Goal: Transaction & Acquisition: Purchase product/service

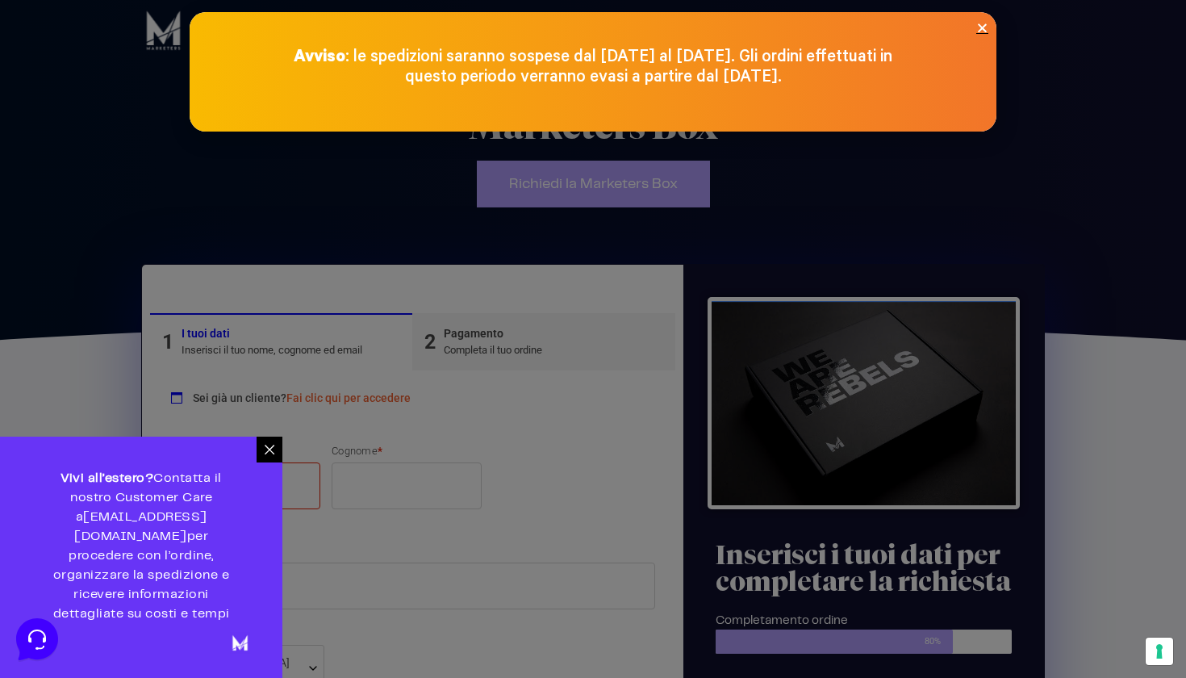
click at [989, 22] on div "Avviso : le spedizioni saranno sospese dal [DATE] al [DATE]. Gli ordini effettu…" at bounding box center [593, 71] width 807 height 119
drag, startPoint x: 981, startPoint y: 27, endPoint x: 903, endPoint y: 55, distance: 82.9
click at [981, 27] on icon "Close" at bounding box center [982, 28] width 12 height 12
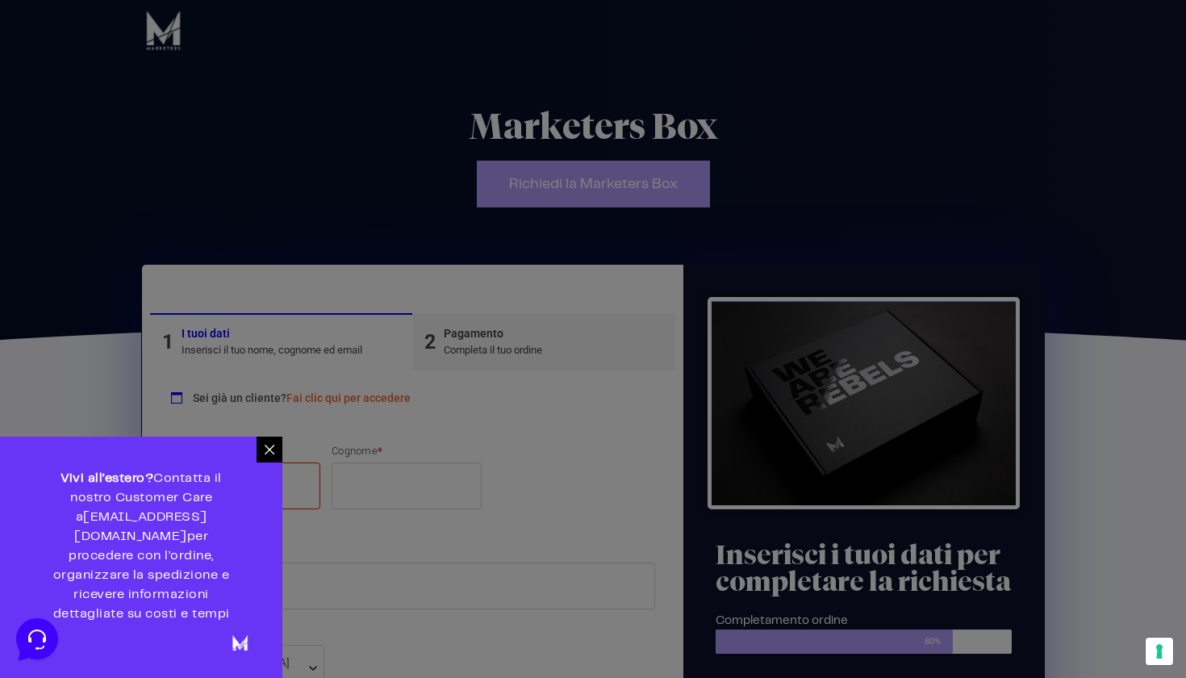
click at [269, 469] on div at bounding box center [593, 339] width 1186 height 678
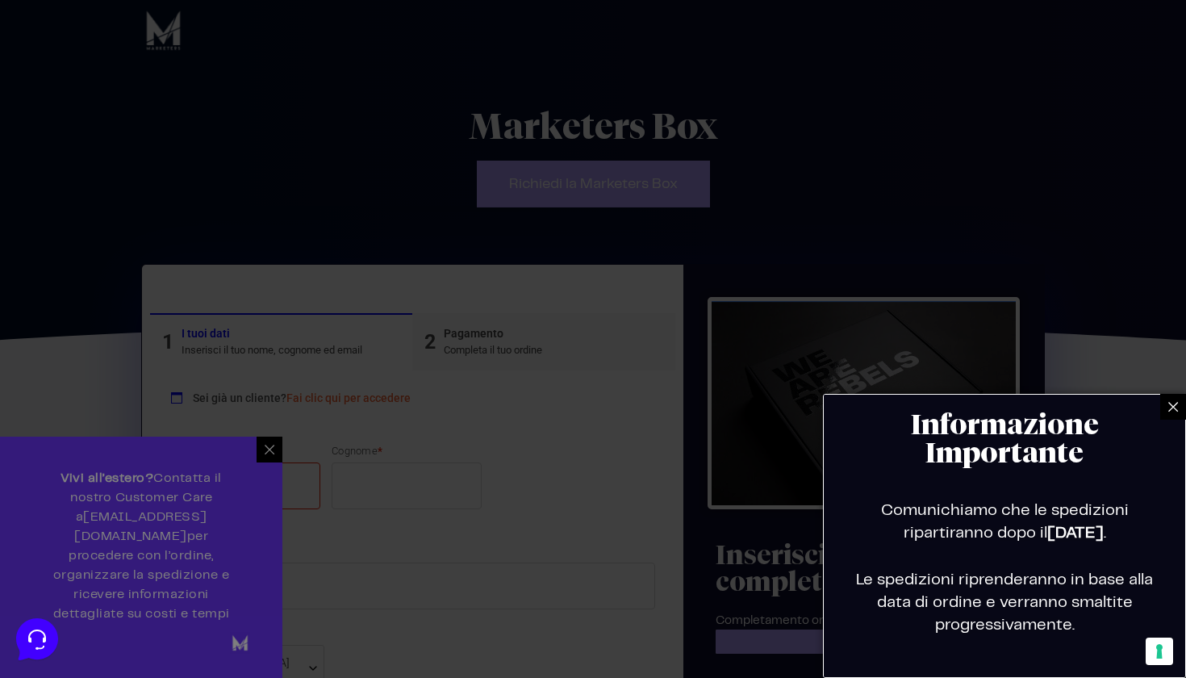
click at [1172, 405] on icon at bounding box center [1174, 407] width 10 height 10
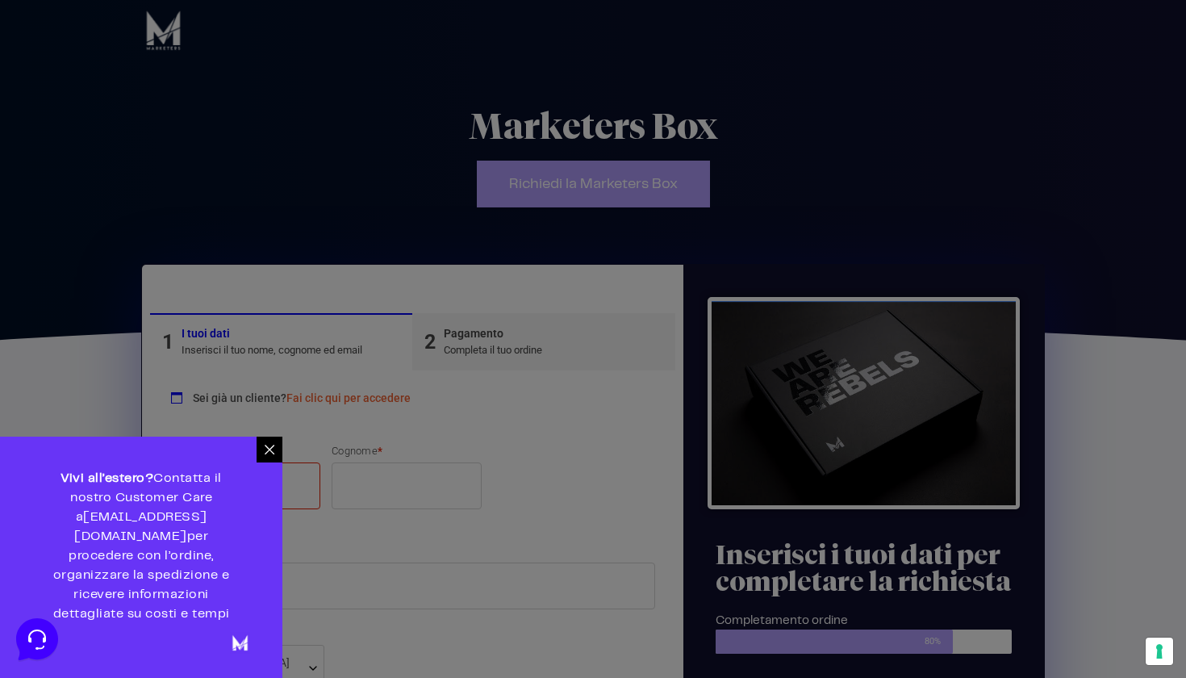
click at [269, 456] on icon at bounding box center [269, 449] width 13 height 13
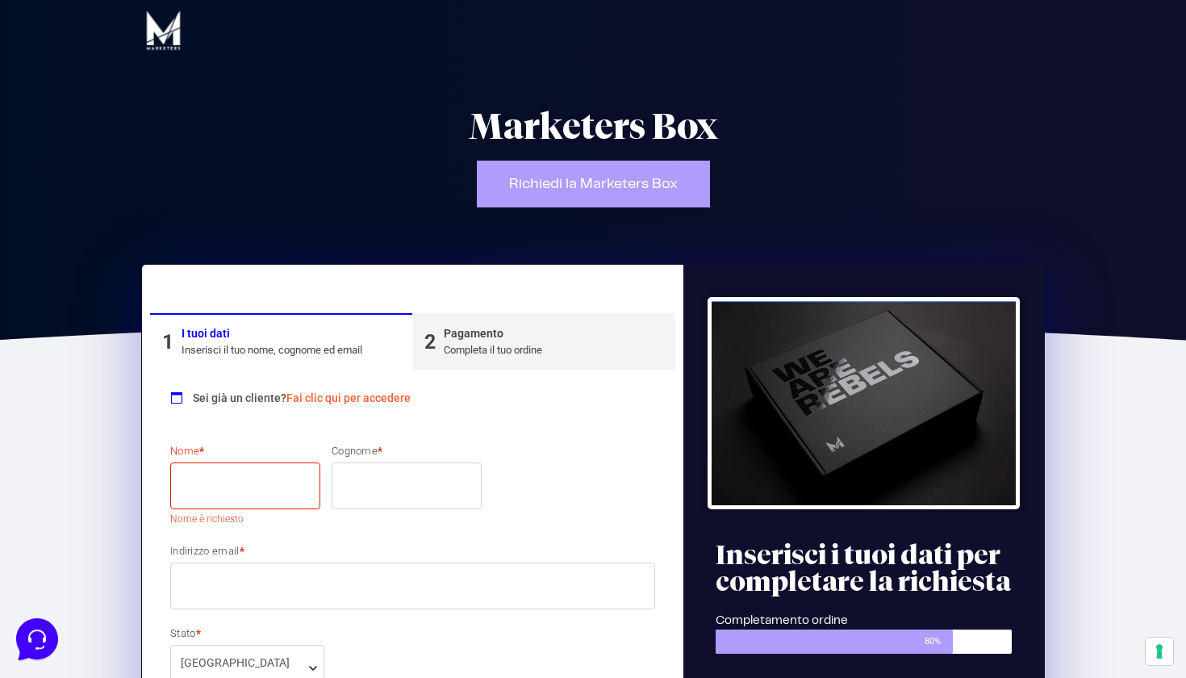
click at [240, 483] on input "Nome *" at bounding box center [245, 485] width 150 height 47
type input "ALESSIA"
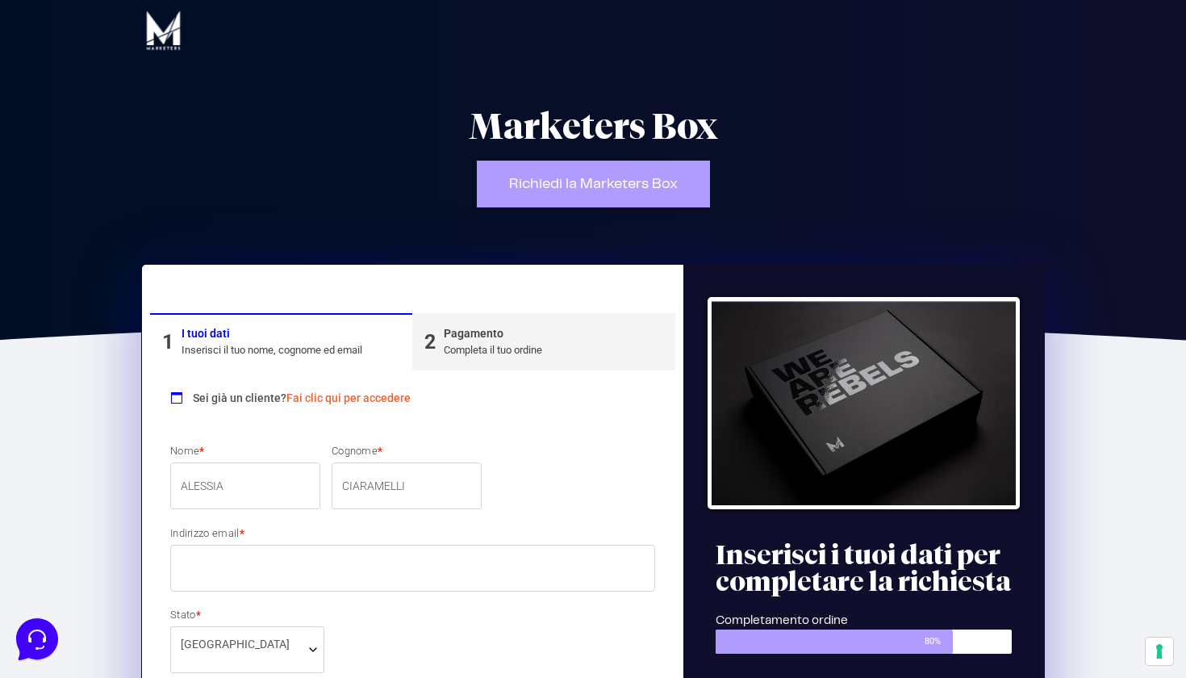
type input "CIARAMELLI"
type input "[EMAIL_ADDRESS][DOMAIN_NAME]"
click at [239, 608] on p "Stato * Seleziona un Paese/una regione… [GEOGRAPHIC_DATA] [GEOGRAPHIC_DATA] [US…" at bounding box center [247, 639] width 165 height 65
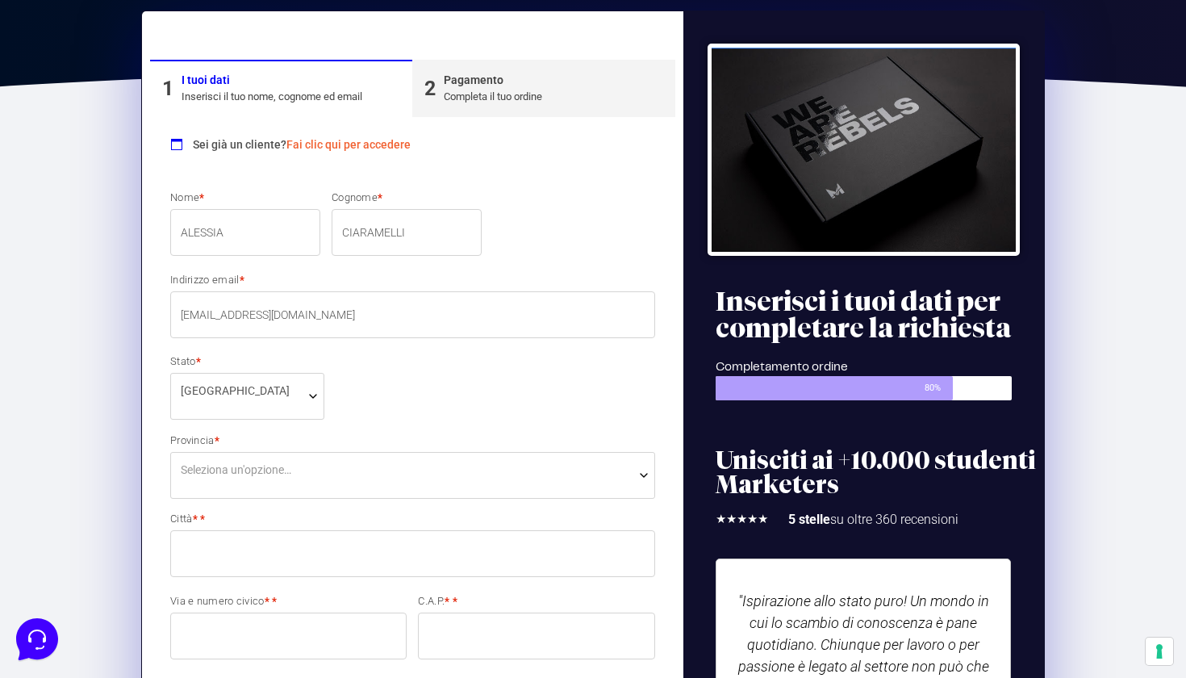
scroll to position [266, 0]
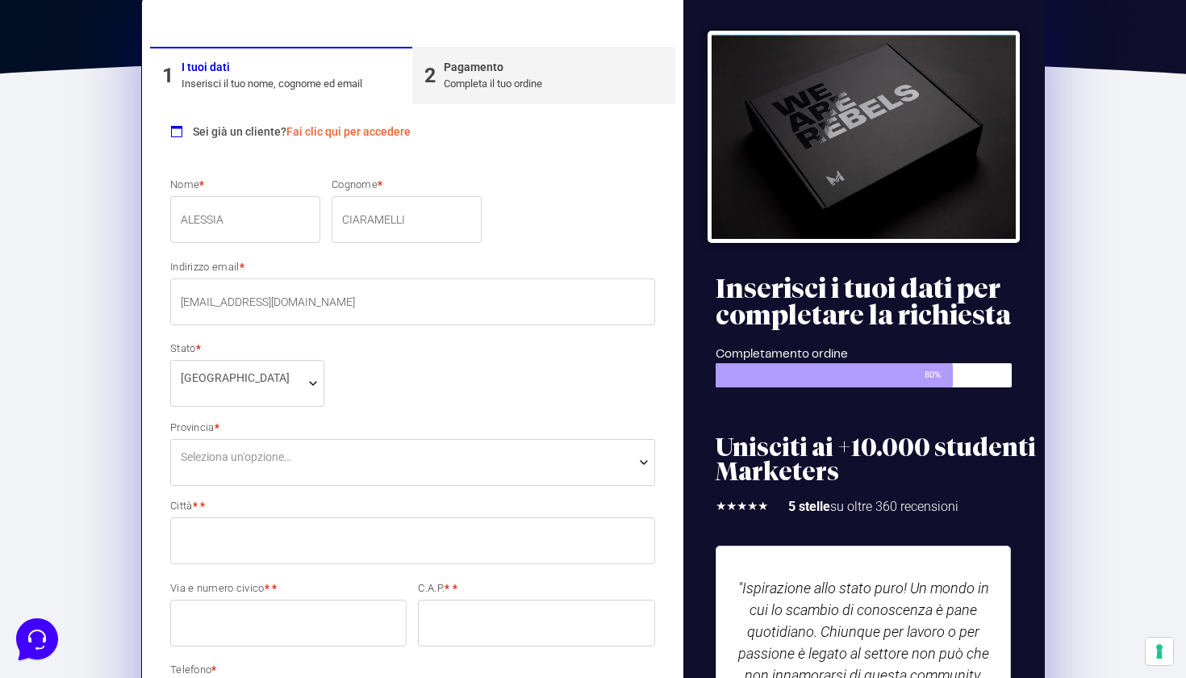
click at [262, 463] on span "Seleziona un'opzione…" at bounding box center [236, 457] width 111 height 17
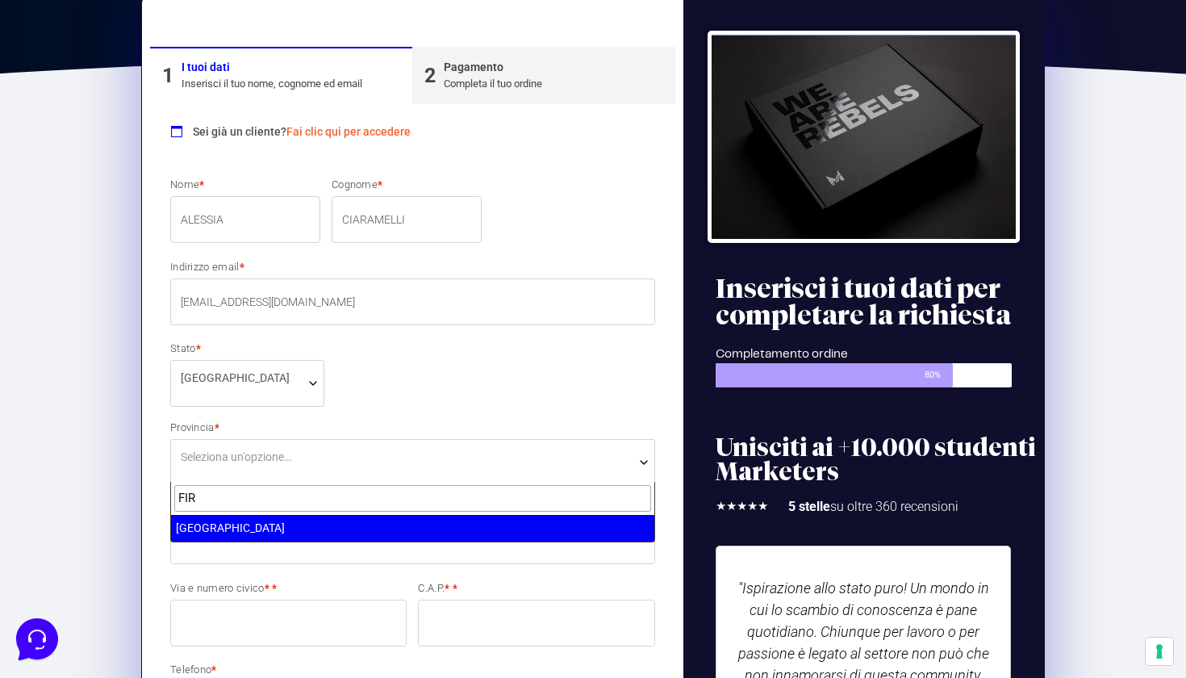
type input "FIR"
select select "FI"
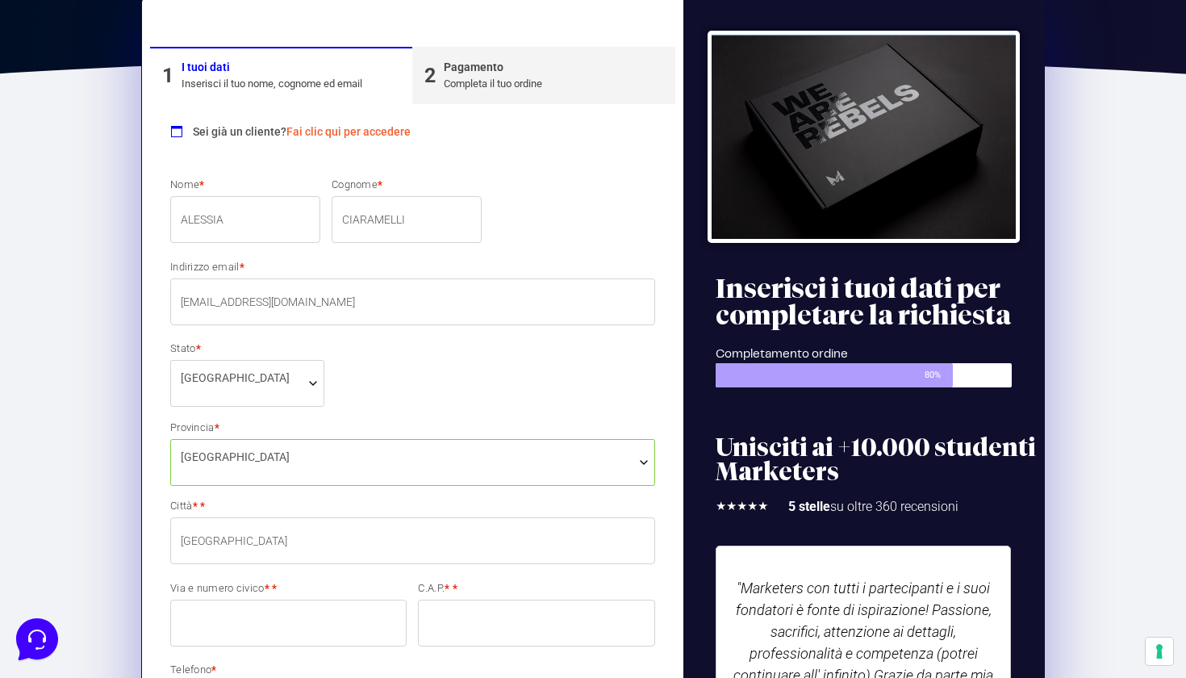
scroll to position [376, 0]
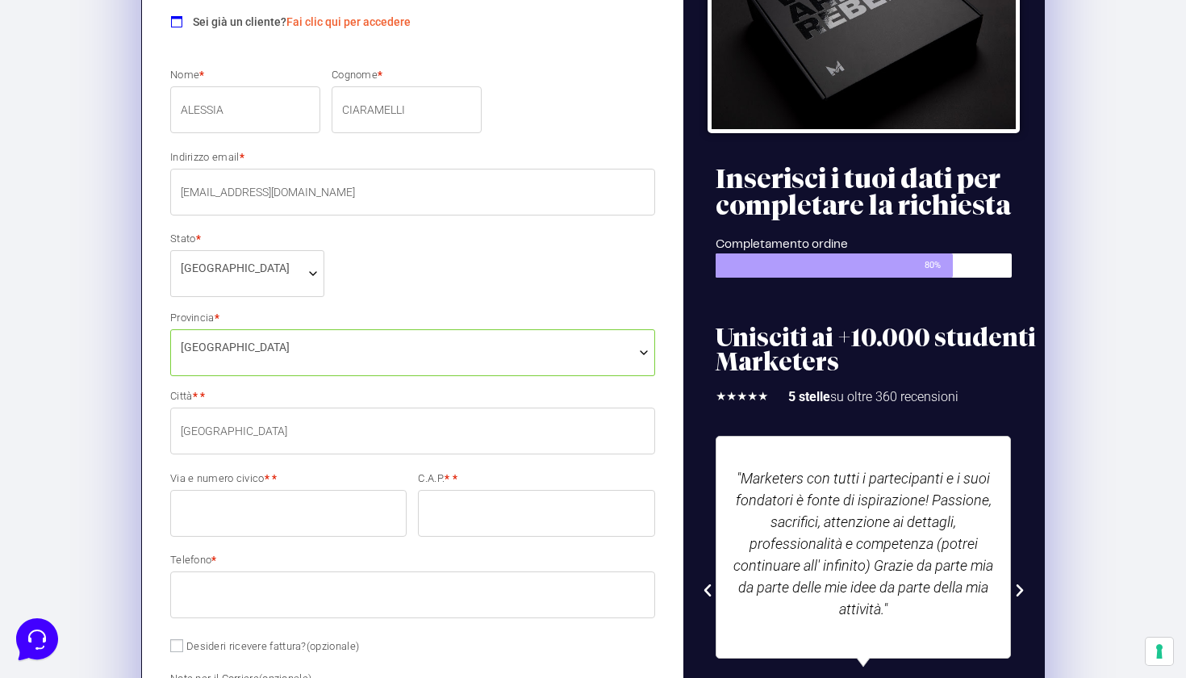
type input "[GEOGRAPHIC_DATA]"
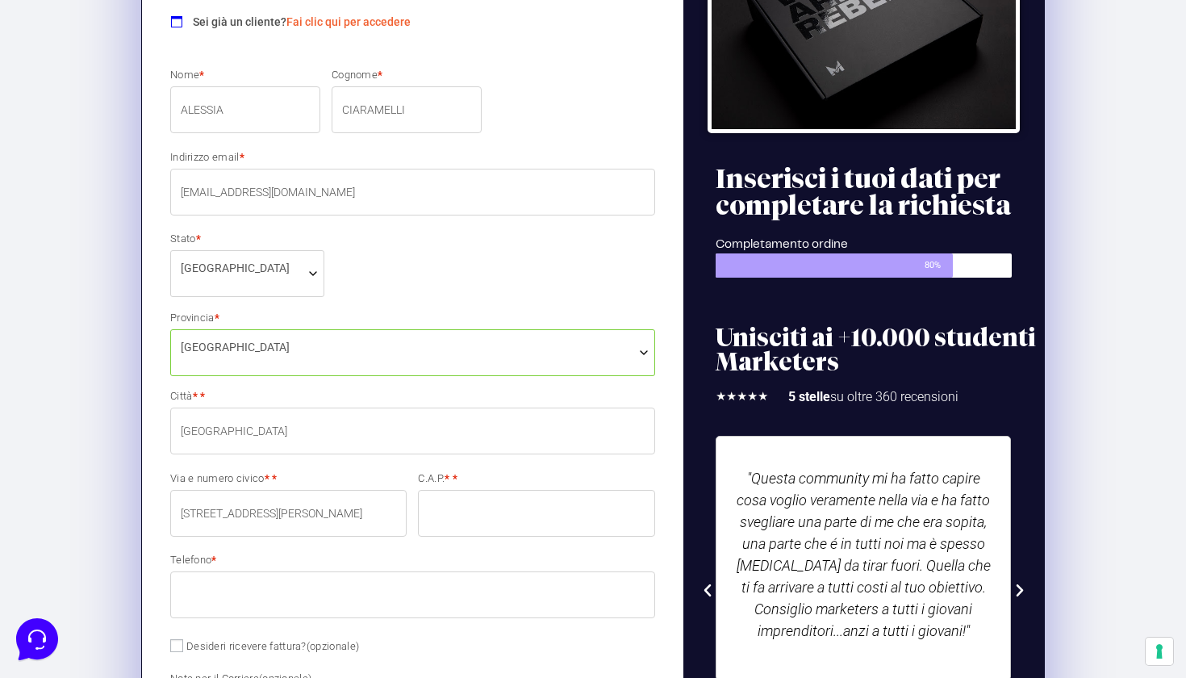
type input "[STREET_ADDRESS][PERSON_NAME]"
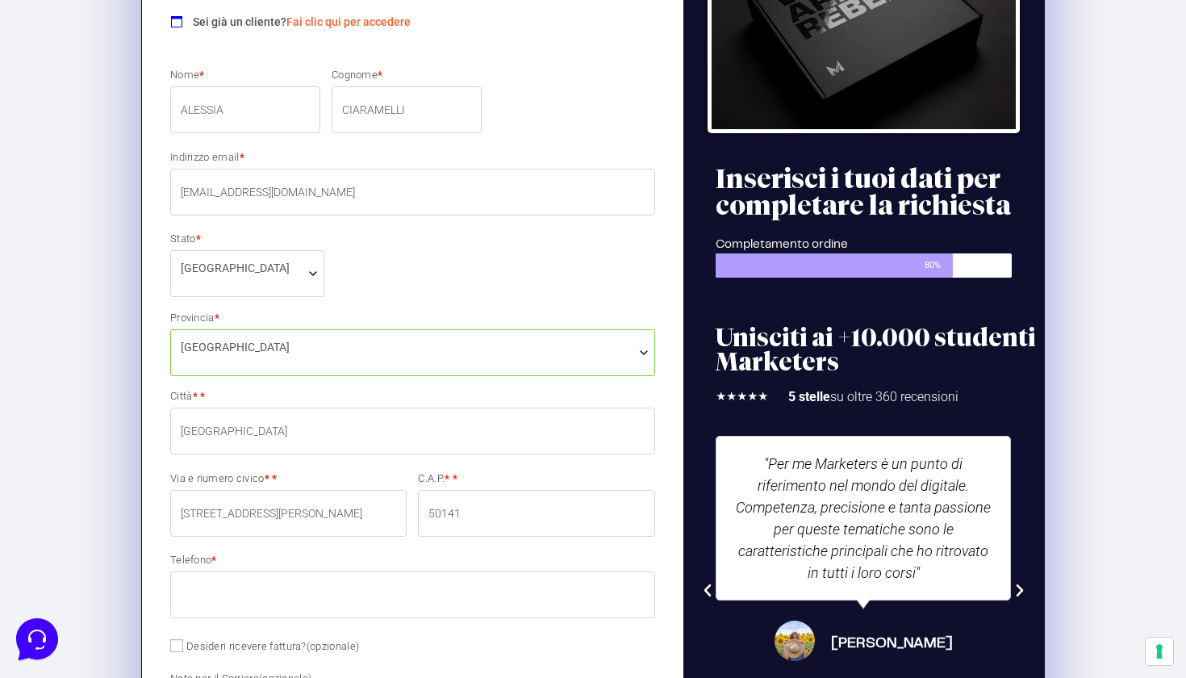
type input "50141"
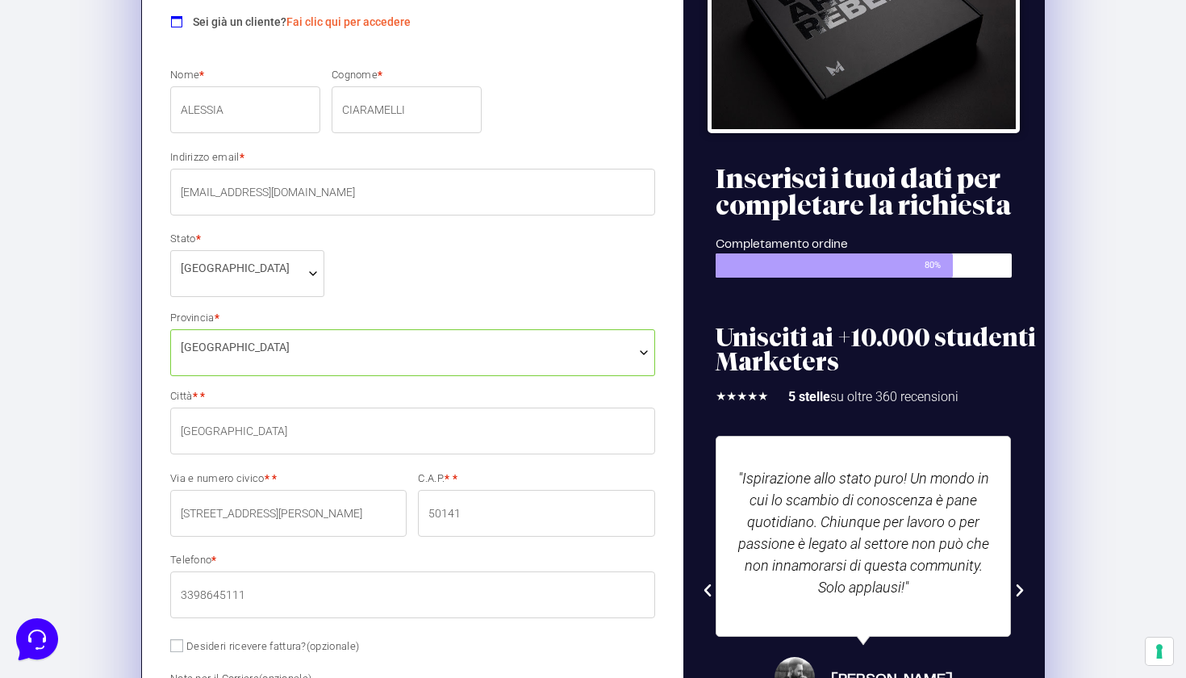
scroll to position [527, 0]
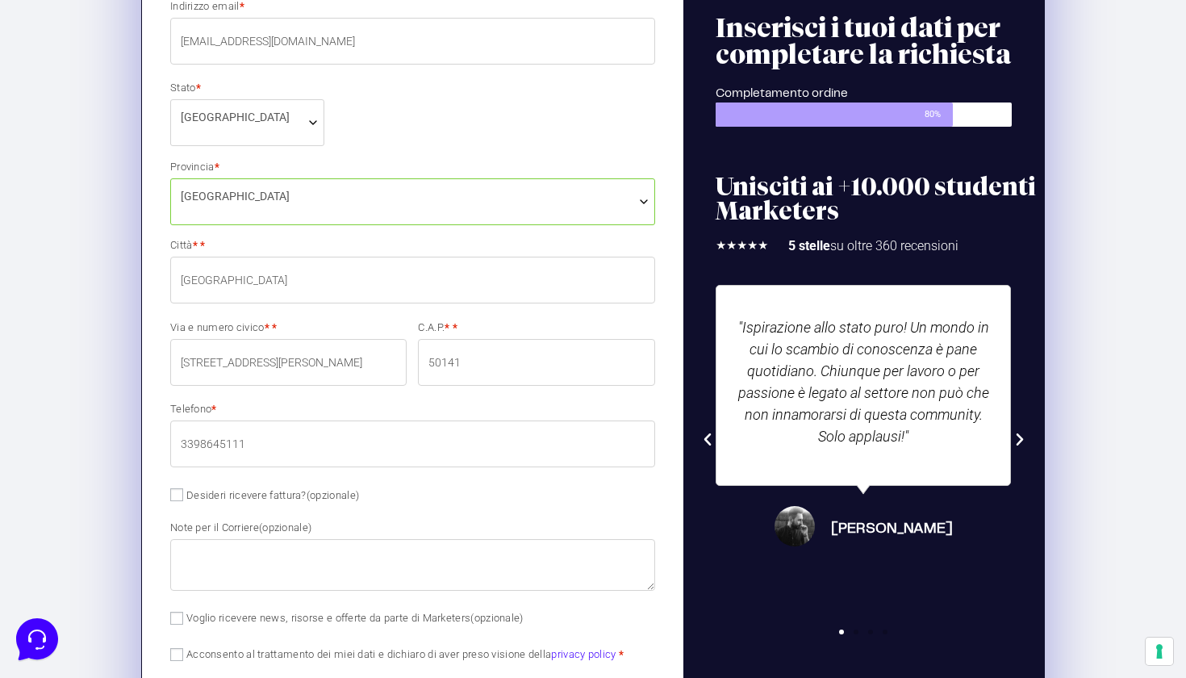
type input "3398645111"
click at [179, 496] on input "Desideri ricevere fattura? (opzionale)" at bounding box center [176, 494] width 13 height 13
checkbox input "true"
select select "IT"
type input "0000000"
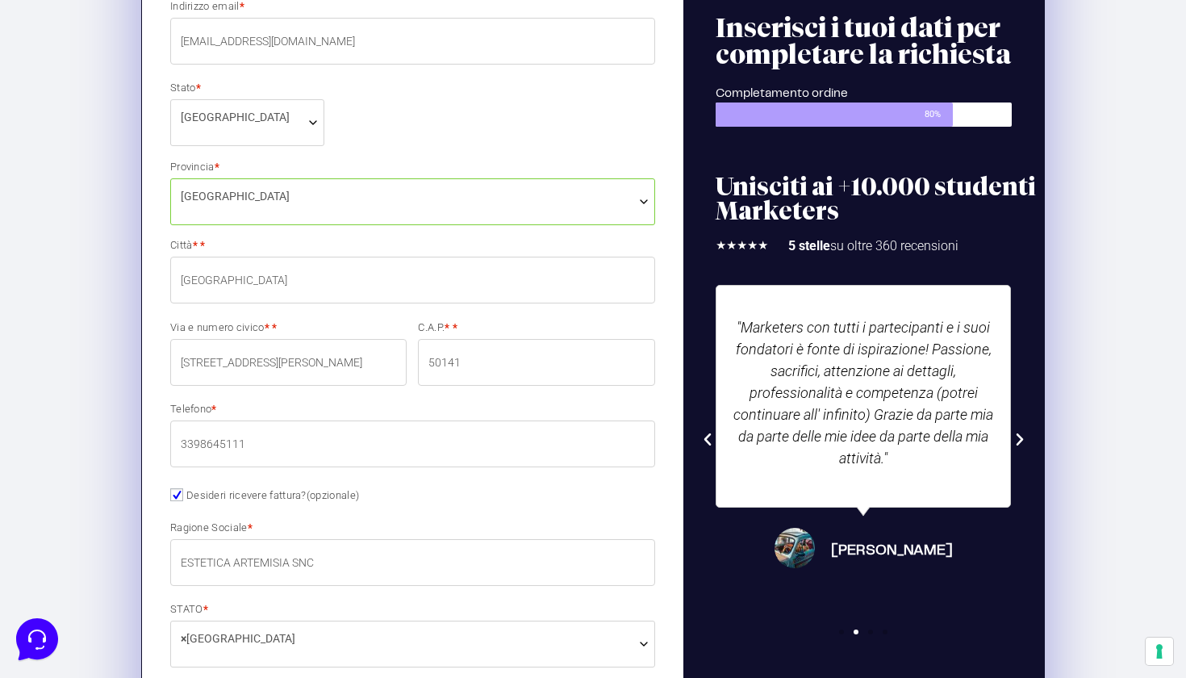
scroll to position [720, 0]
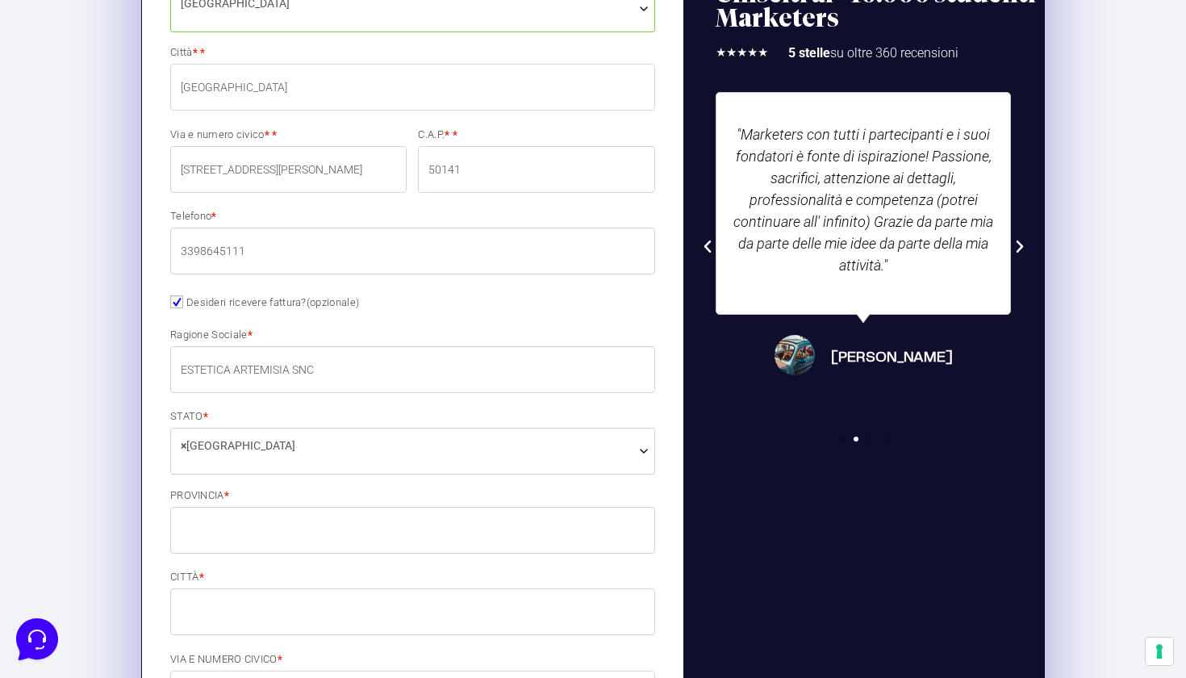
type input "ESTETICA ARTEMISIA SNC"
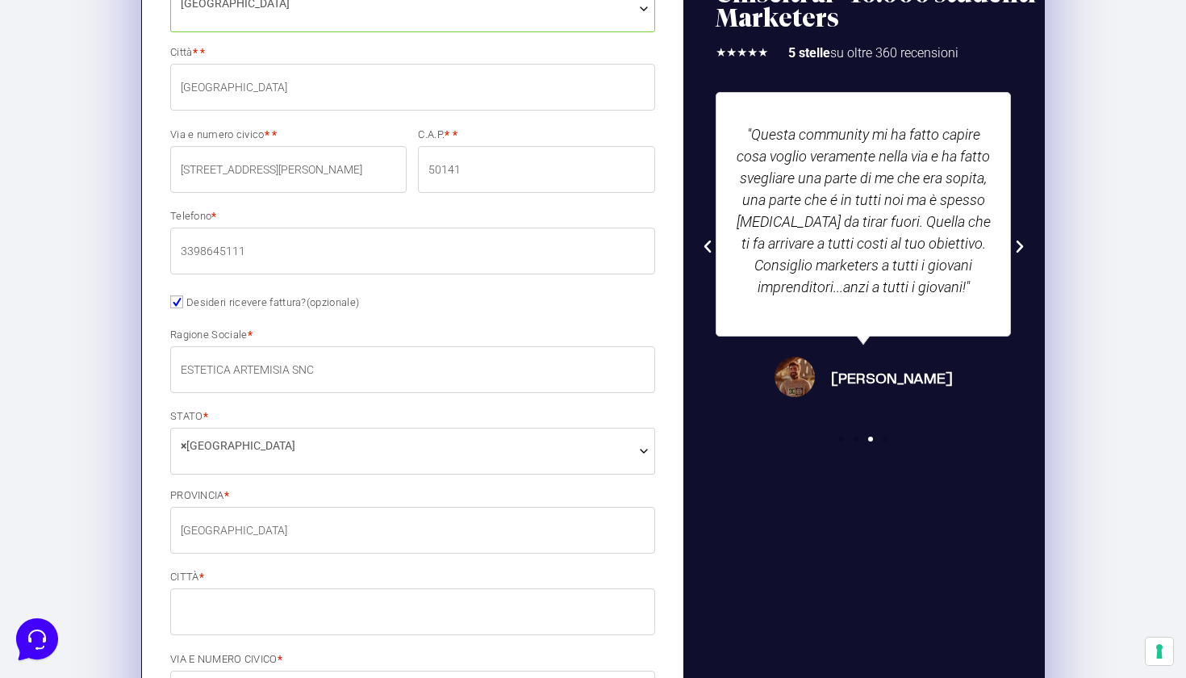
type input "[GEOGRAPHIC_DATA]"
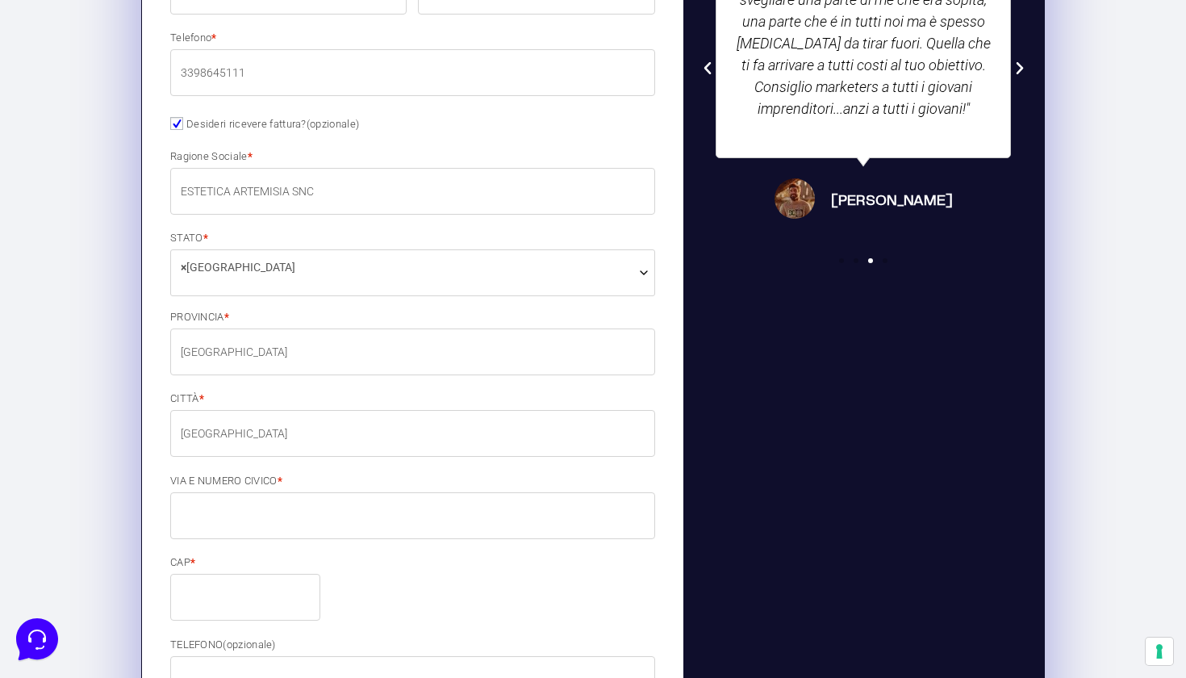
type input "[GEOGRAPHIC_DATA]"
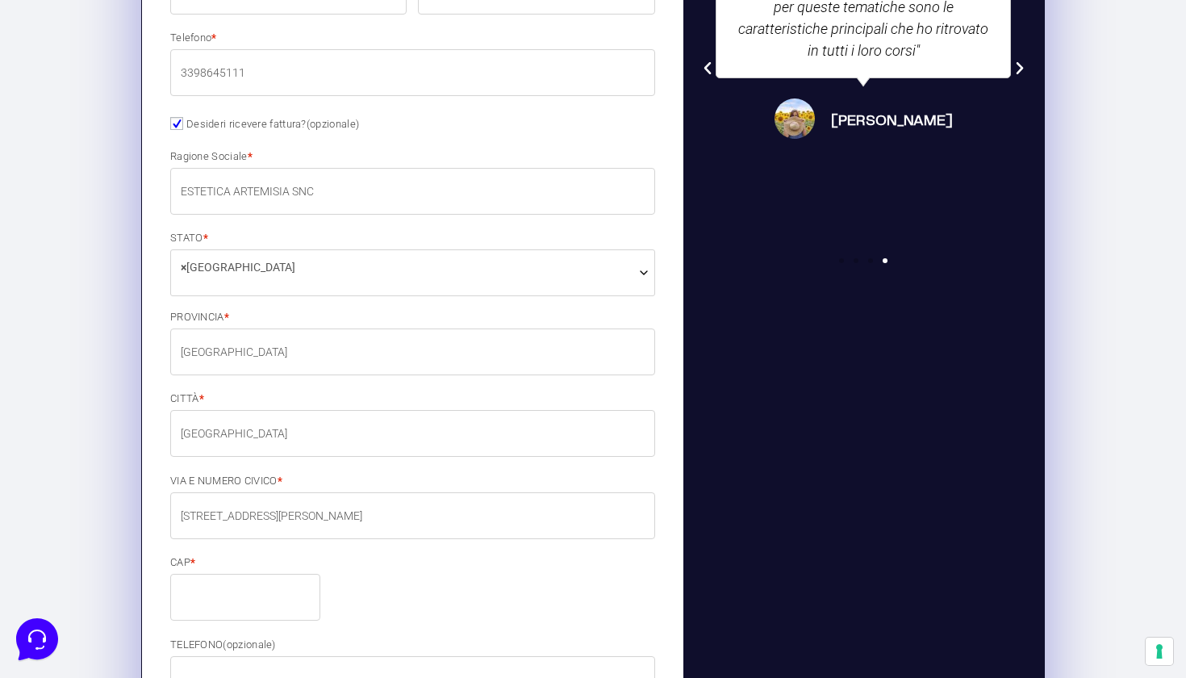
type input "[STREET_ADDRESS][PERSON_NAME]"
click at [219, 589] on input "CAP *" at bounding box center [245, 597] width 150 height 47
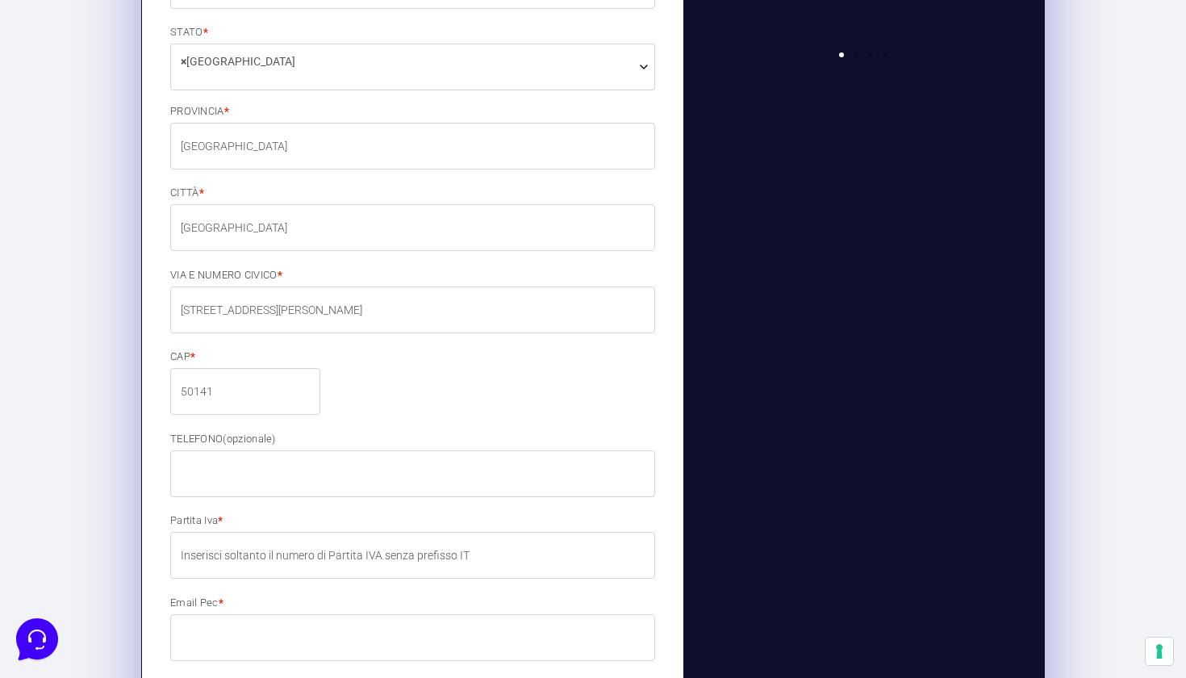
scroll to position [1123, 0]
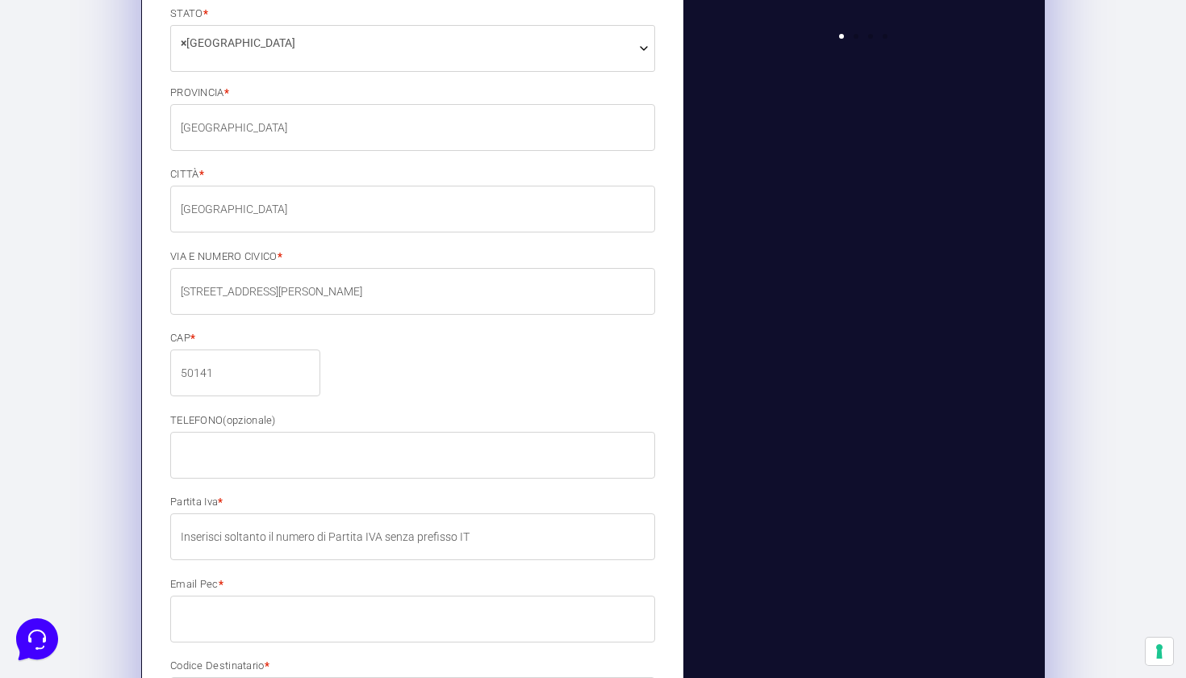
type input "50141"
type input "3398645111"
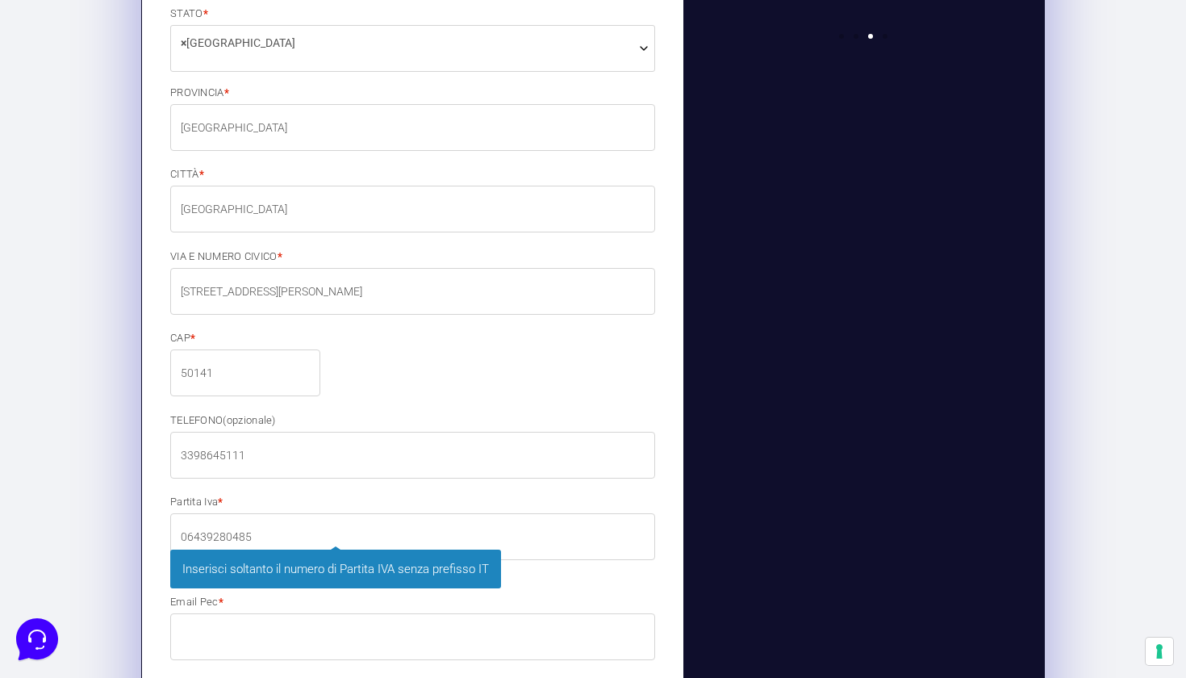
type input "06439280485"
click at [300, 495] on p "Partita Iva * 06439280485 Inserisci soltanto il numero di Partita IVA senza pre…" at bounding box center [413, 537] width 496 height 87
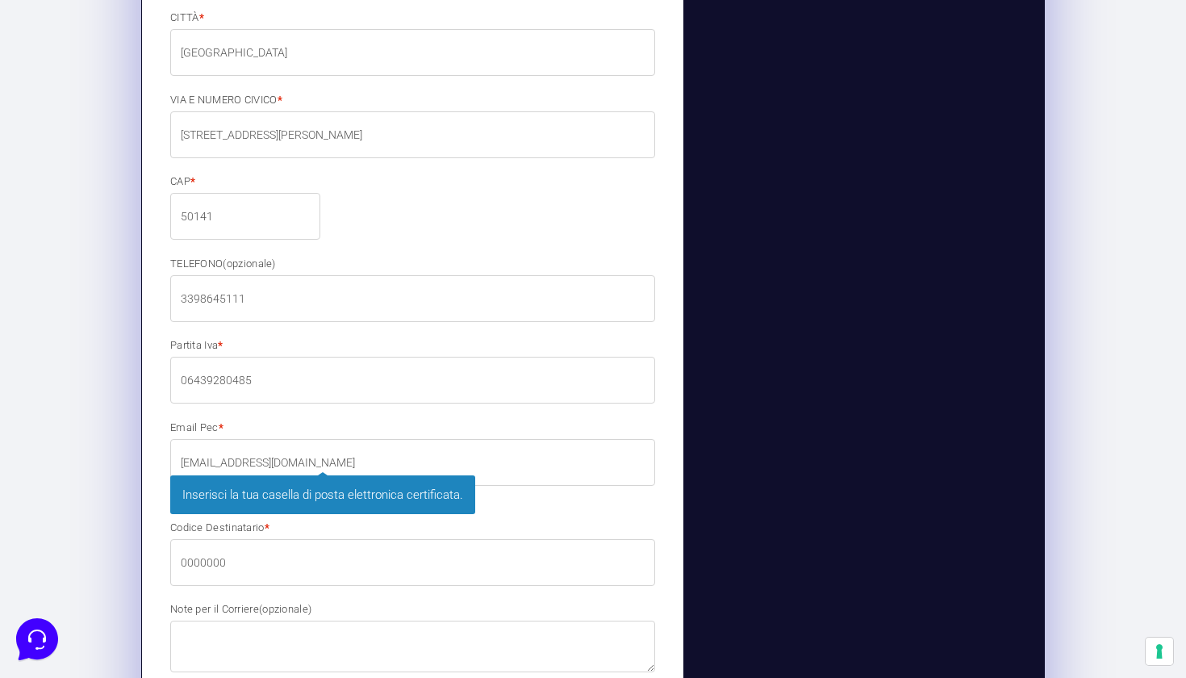
scroll to position [1281, 0]
type input "[EMAIL_ADDRESS][DOMAIN_NAME]"
click at [265, 573] on input "0000000" at bounding box center [412, 560] width 485 height 47
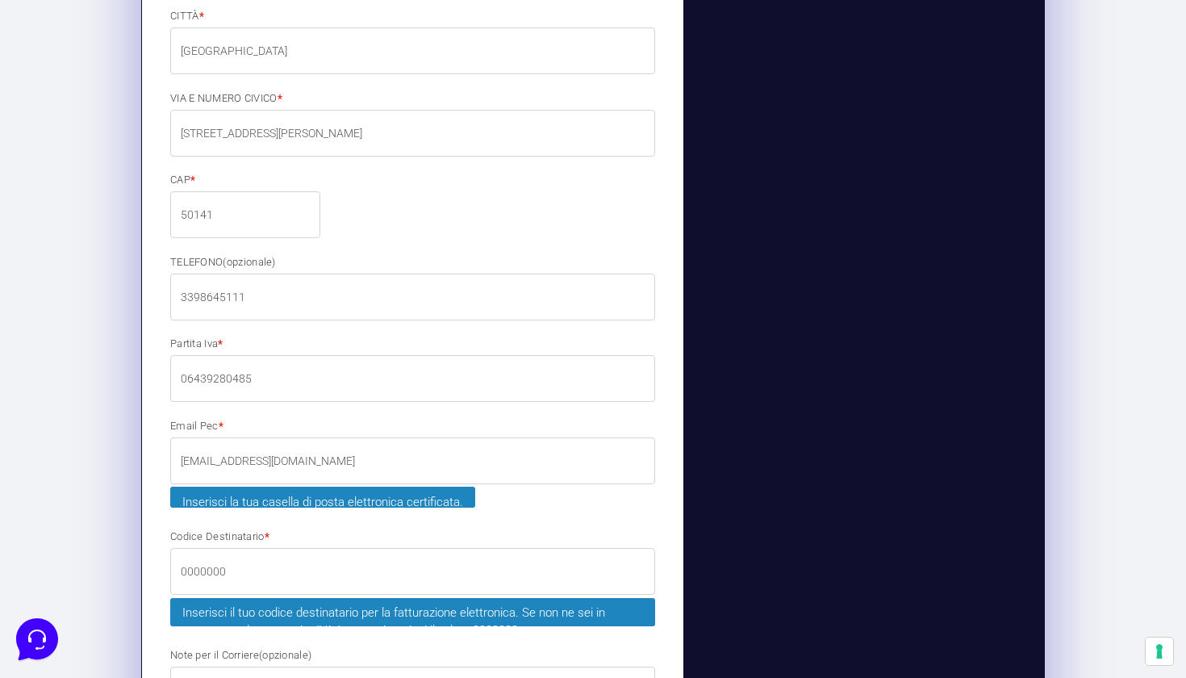
click at [265, 558] on input "0000000" at bounding box center [412, 571] width 485 height 47
click at [265, 558] on span "0000000 Inserisci il tuo codice destinatario per la fatturazione elettronica. S…" at bounding box center [412, 589] width 485 height 82
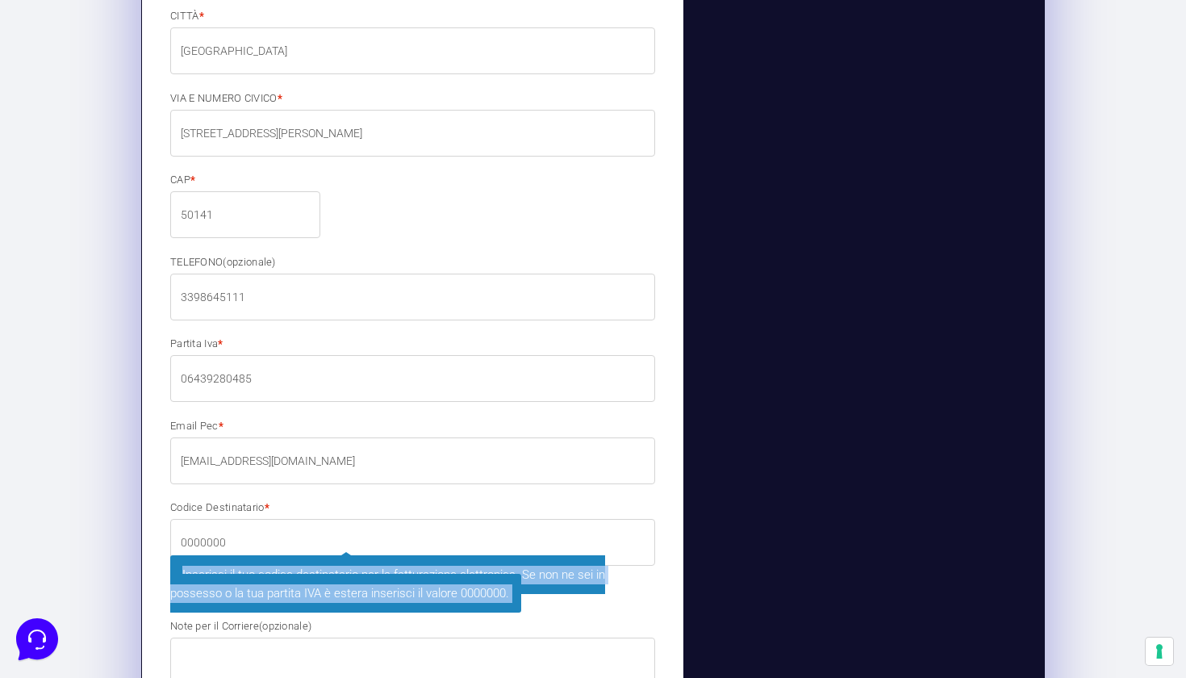
click at [265, 558] on span "Inserisci il tuo codice destinatario per la fatturazione elettronica. Se non ne…" at bounding box center [387, 583] width 435 height 57
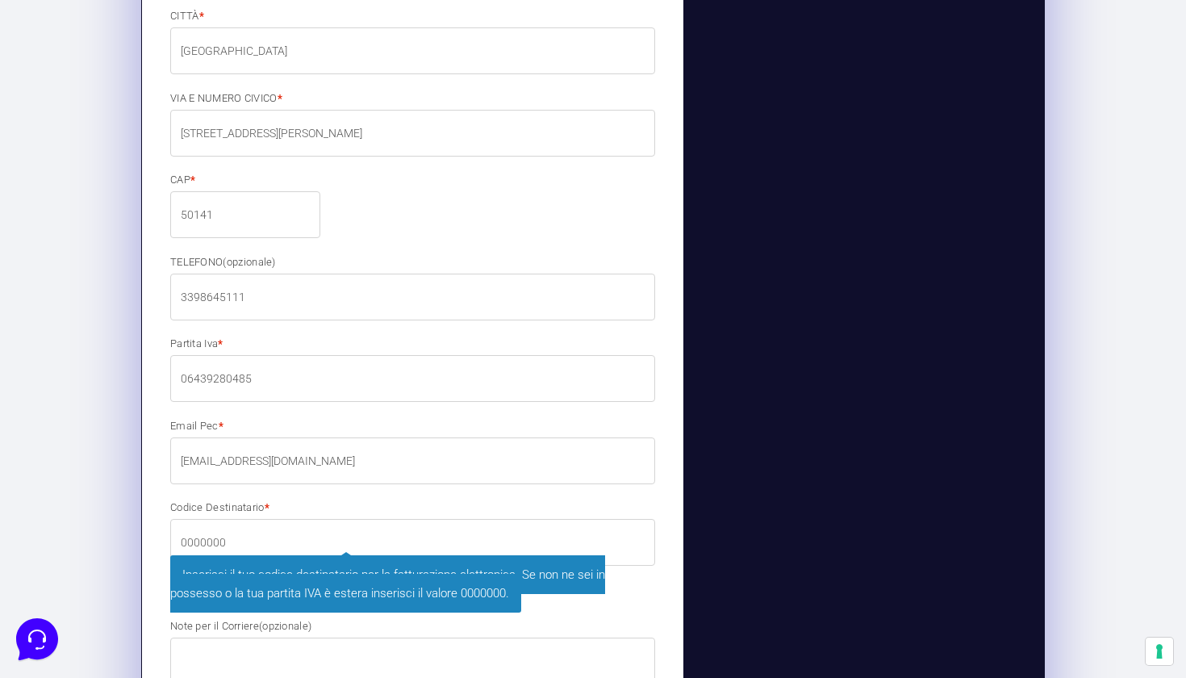
click at [266, 546] on input "0000000" at bounding box center [412, 542] width 485 height 47
type input "M5UXCR1"
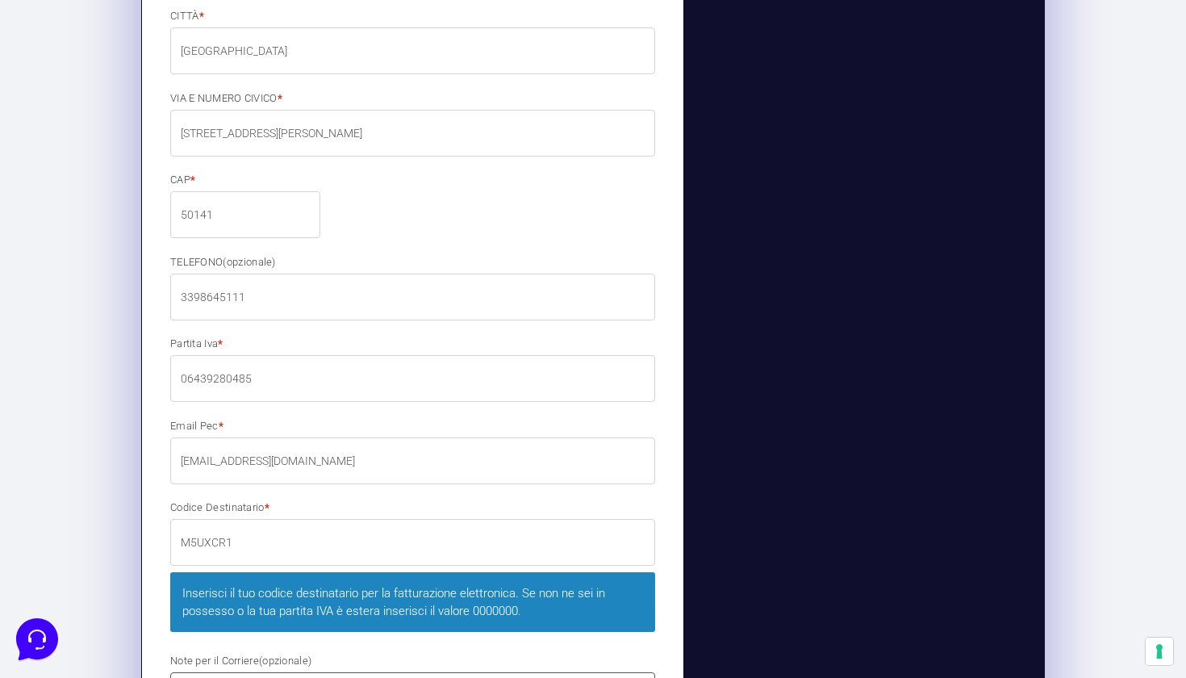
click at [266, 646] on div "Nome * [PERSON_NAME] * CIARAMELLI Indirizzo email * [EMAIL_ADDRESS][DOMAIN_NAME…" at bounding box center [413, 14] width 496 height 1704
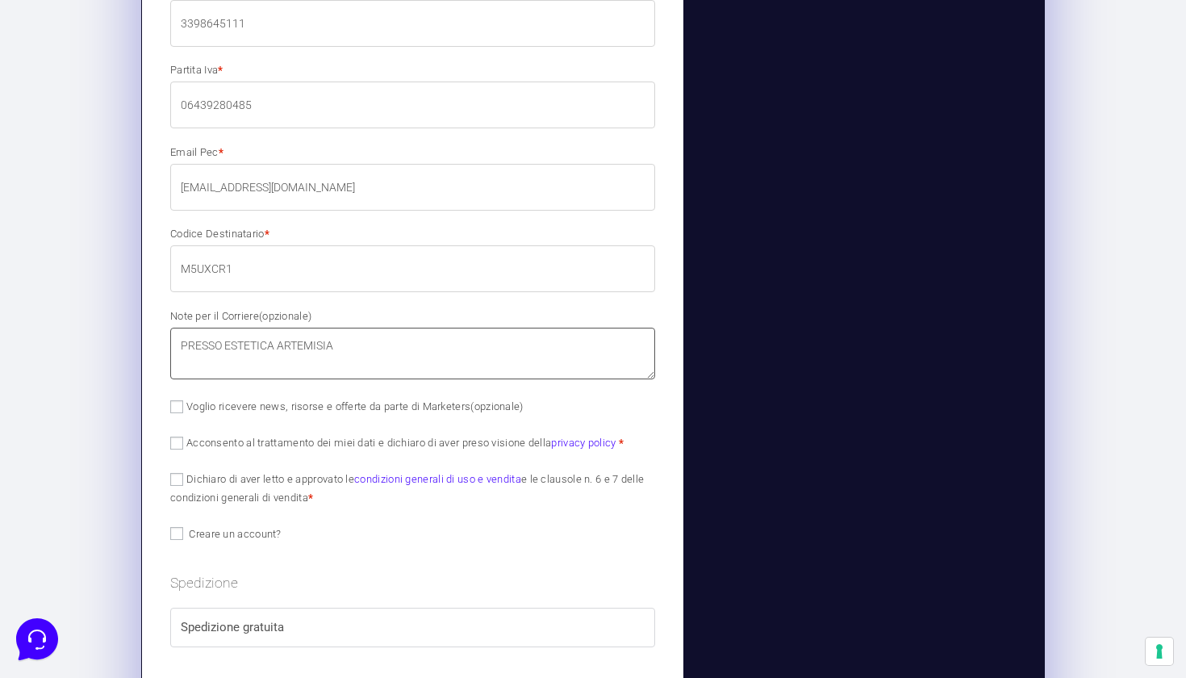
scroll to position [1555, 0]
type textarea "PRESSO ESTETICA ARTEMISIA"
click at [181, 405] on input "Voglio ricevere news, risorse e offerte da parte di Marketers (opzionale)" at bounding box center [176, 405] width 13 height 13
checkbox input "true"
click at [180, 438] on input "Acconsento al trattamento dei miei dati e dichiaro di aver preso visione della …" at bounding box center [176, 442] width 13 height 13
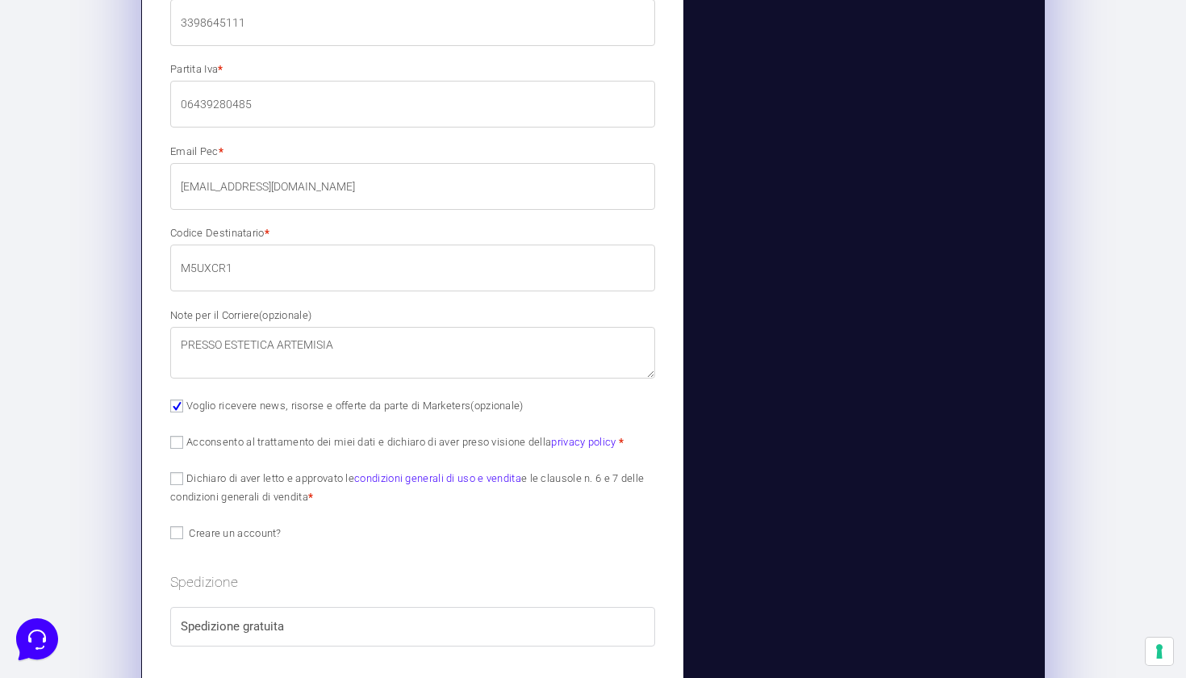
checkbox input "true"
click at [174, 477] on input "Dichiaro di aver letto e approvato le condizioni generali di uso e vendita e le…" at bounding box center [176, 478] width 13 height 13
checkbox input "true"
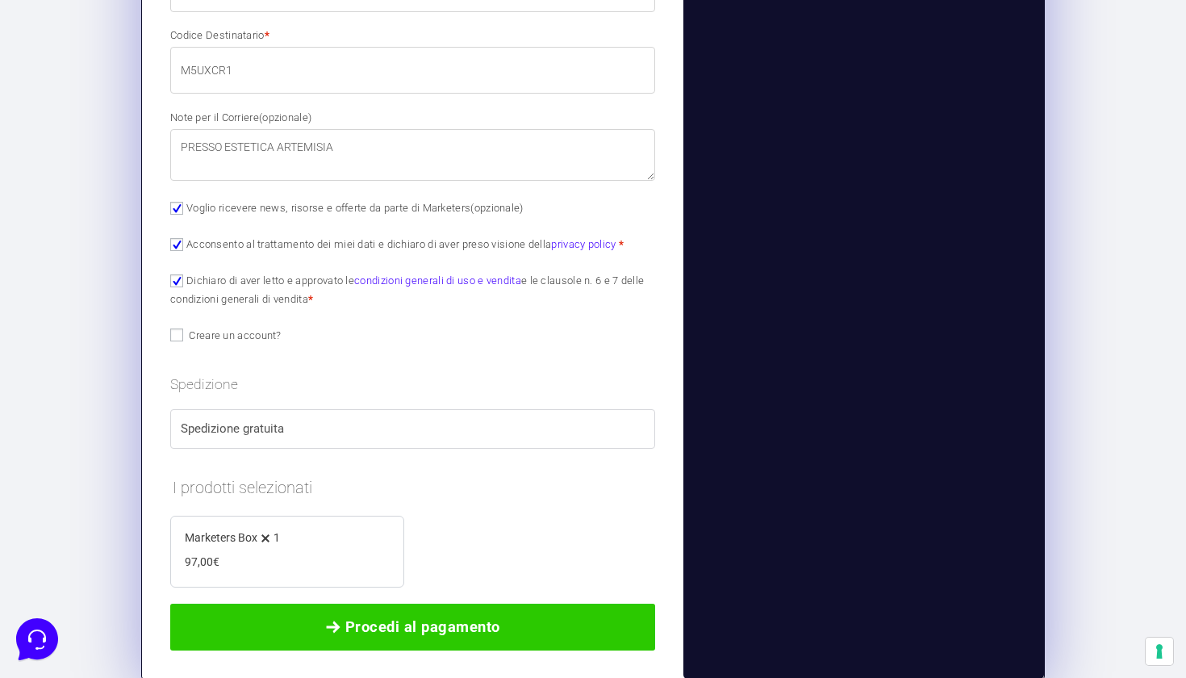
scroll to position [1795, 0]
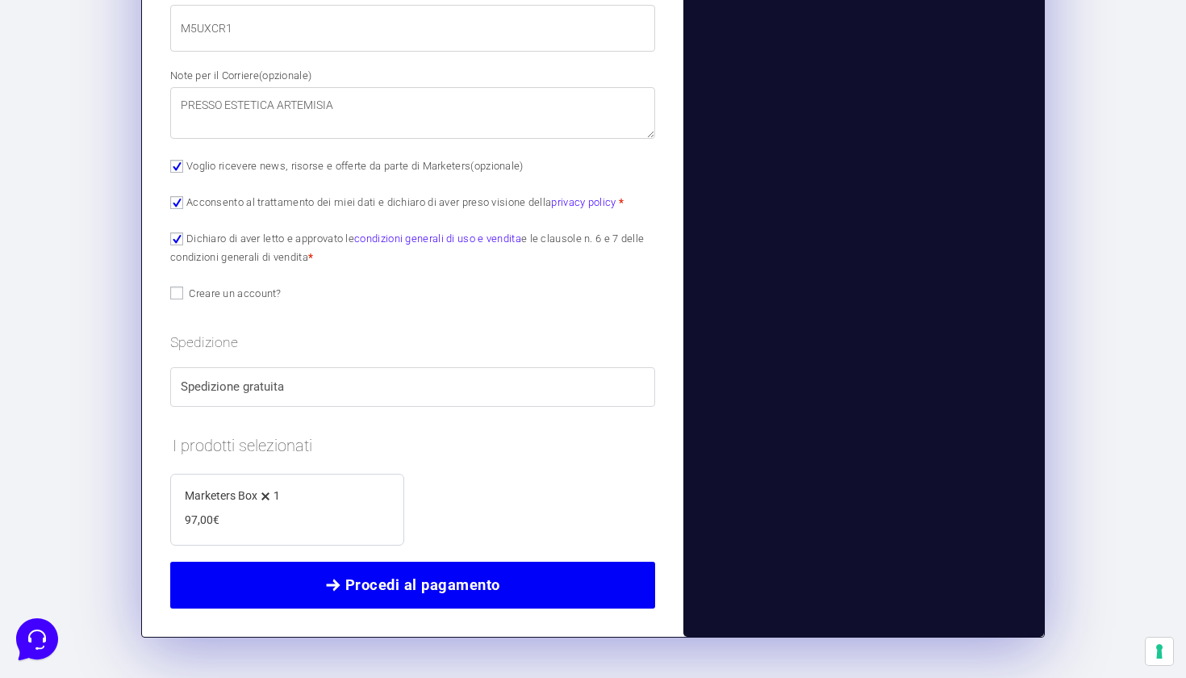
click at [425, 575] on span "Procedi al pagamento" at bounding box center [422, 585] width 155 height 23
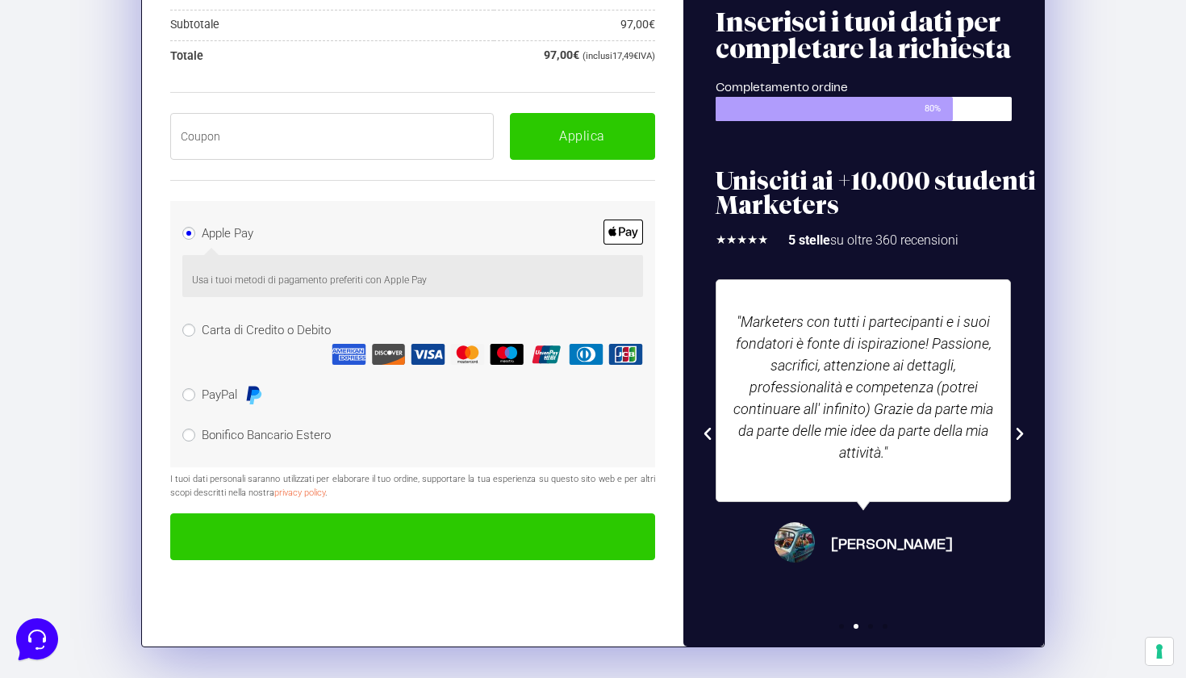
scroll to position [543, 0]
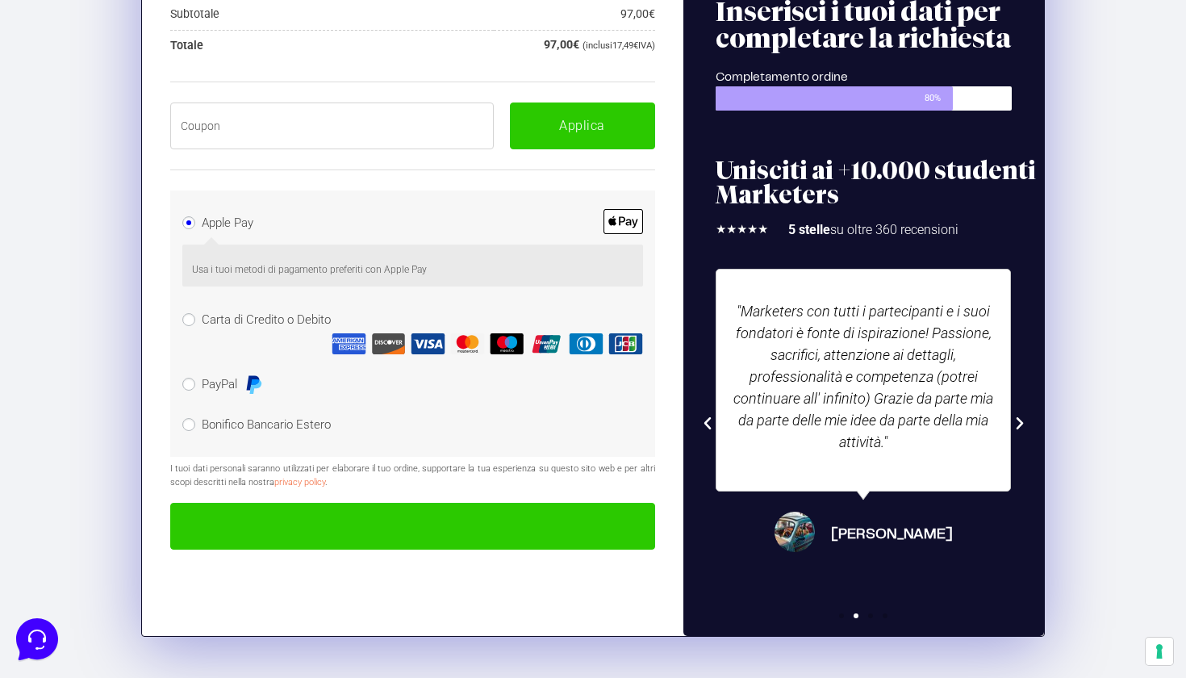
paste input "BOXPRO100OFF"
type input "BOXPRO100OFF"
click at [550, 116] on button "Applica" at bounding box center [582, 125] width 145 height 47
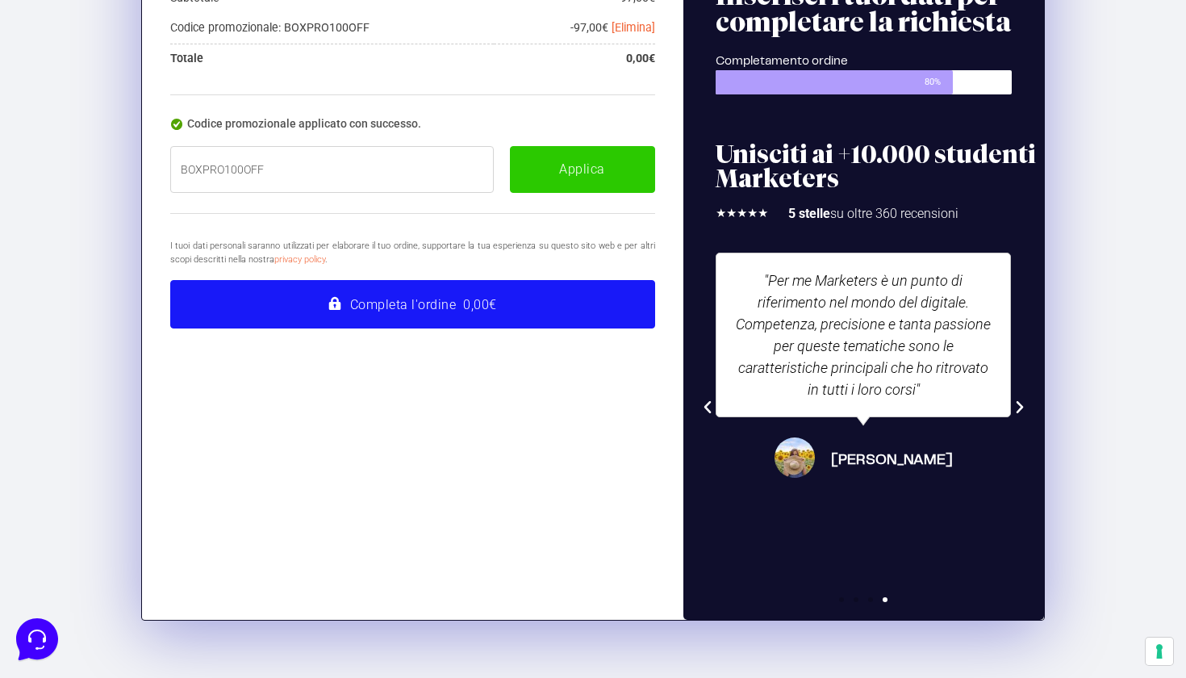
scroll to position [565, 0]
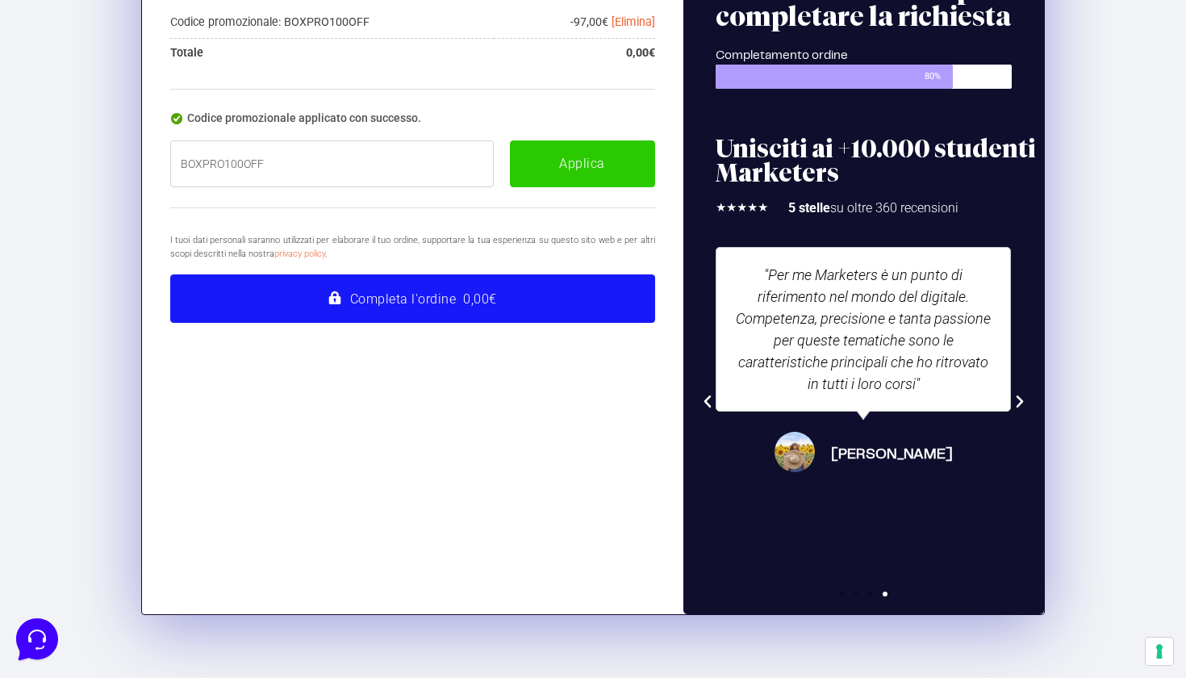
click at [414, 307] on button "Completa l'ordine 0,00€" at bounding box center [412, 298] width 485 height 48
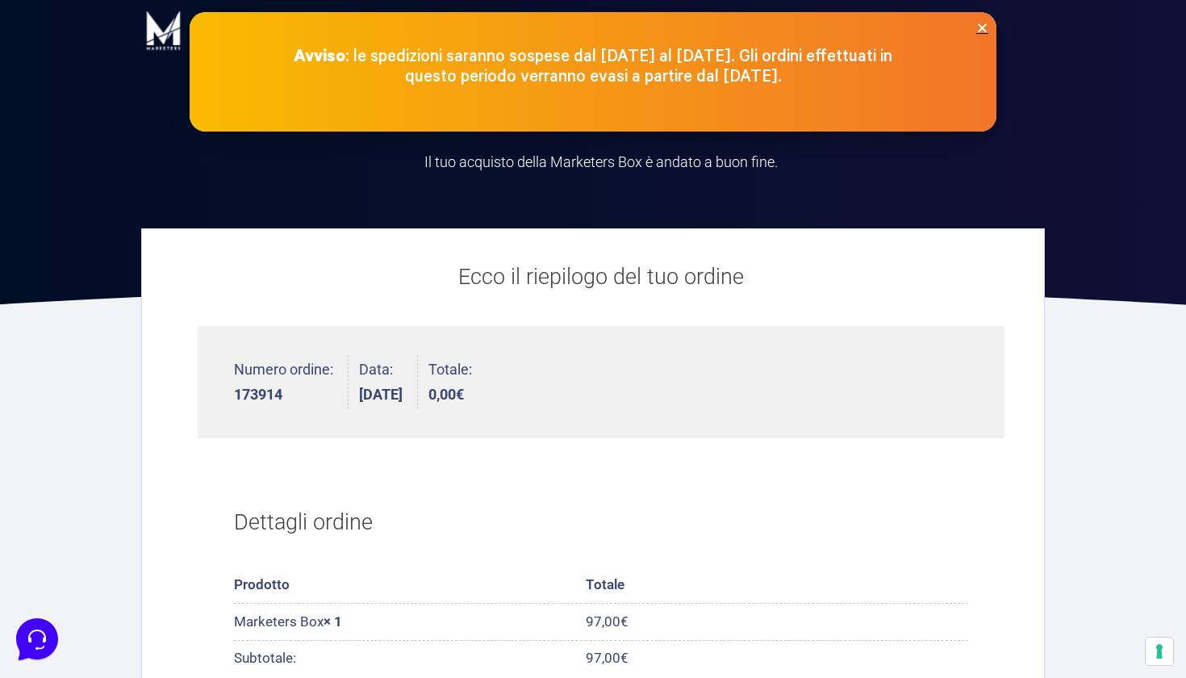
click at [980, 25] on icon "Close" at bounding box center [982, 28] width 12 height 12
